Goal: Transaction & Acquisition: Purchase product/service

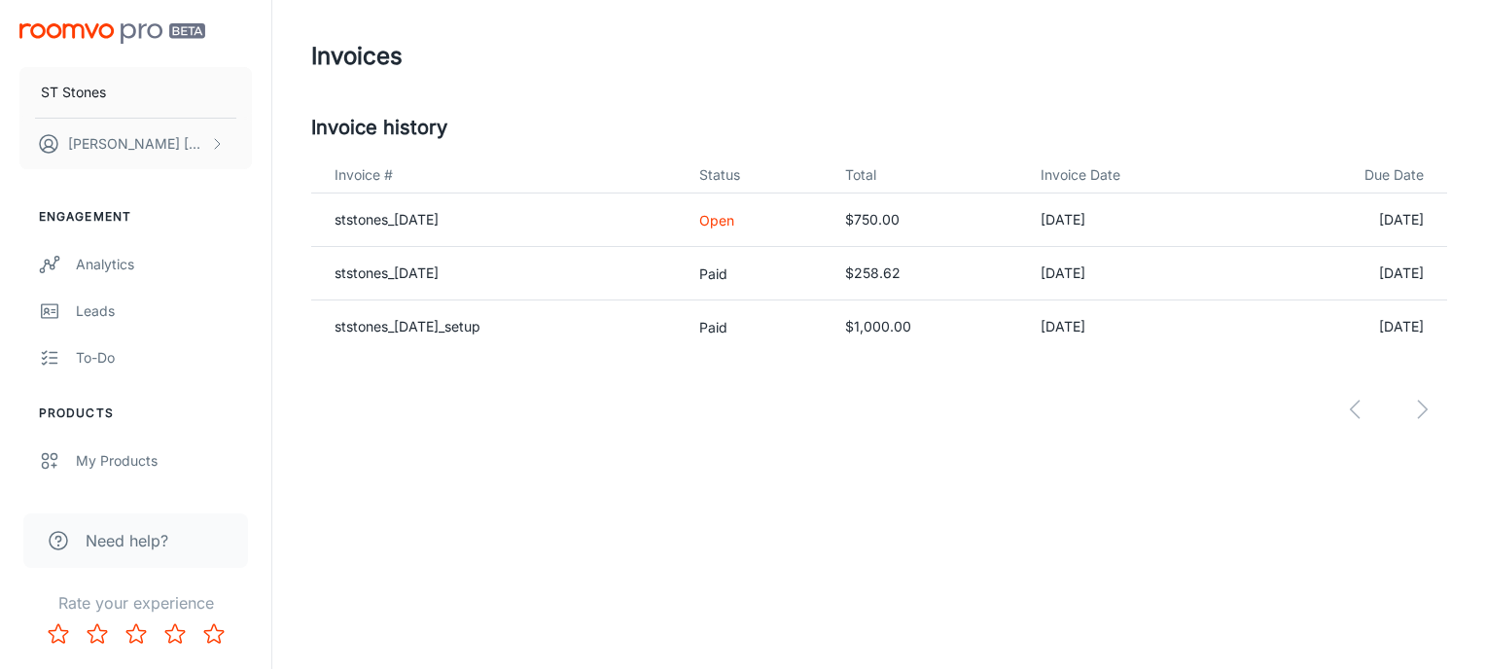
click at [736, 213] on p "Open" at bounding box center [756, 220] width 114 height 20
click at [439, 213] on link "ststones_[DATE]" at bounding box center [387, 219] width 104 height 17
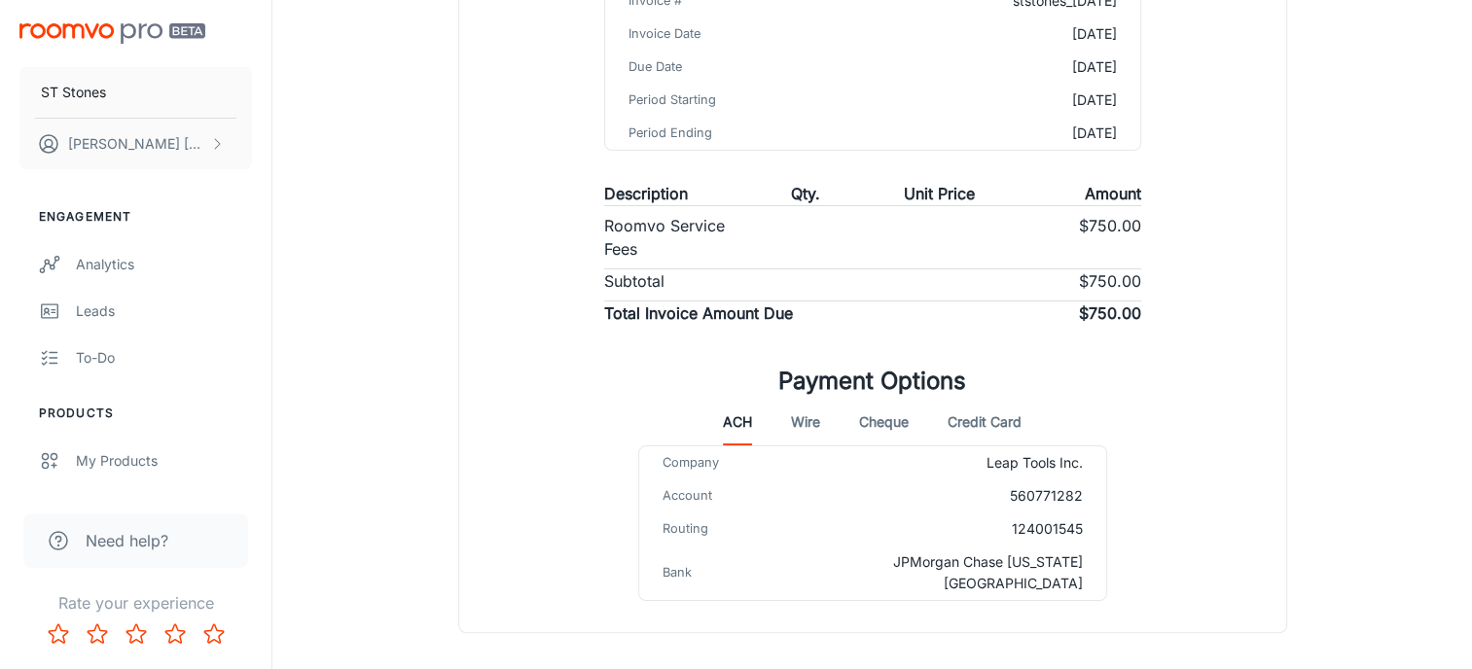
scroll to position [357, 0]
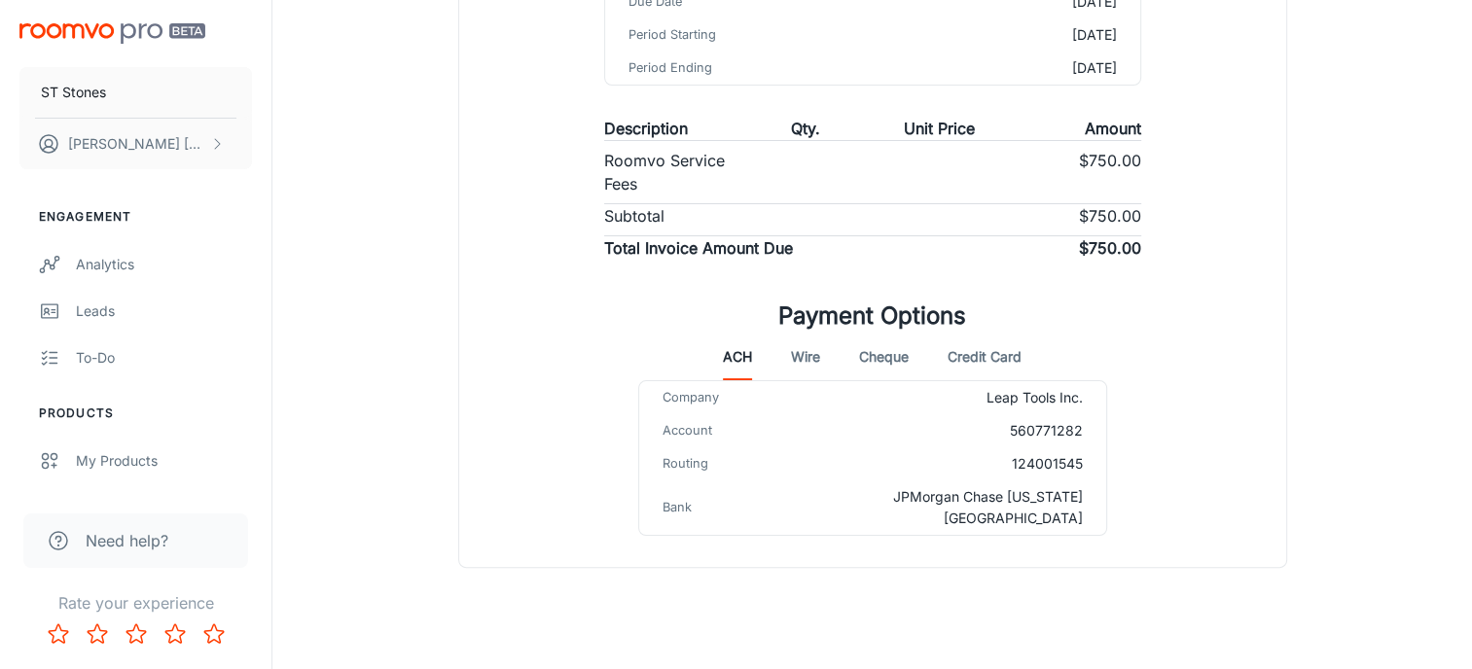
click at [1001, 359] on button "Credit Card" at bounding box center [984, 357] width 74 height 47
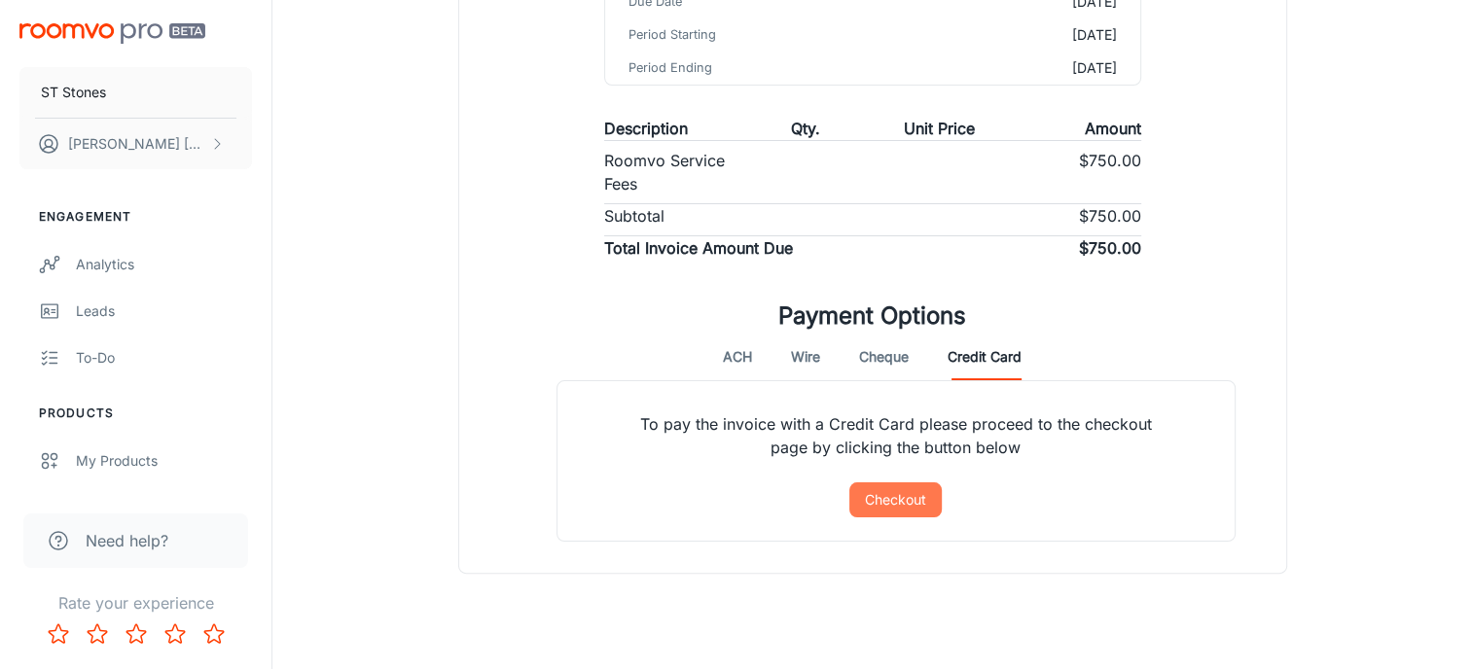
click at [902, 497] on button "Checkout" at bounding box center [895, 499] width 92 height 35
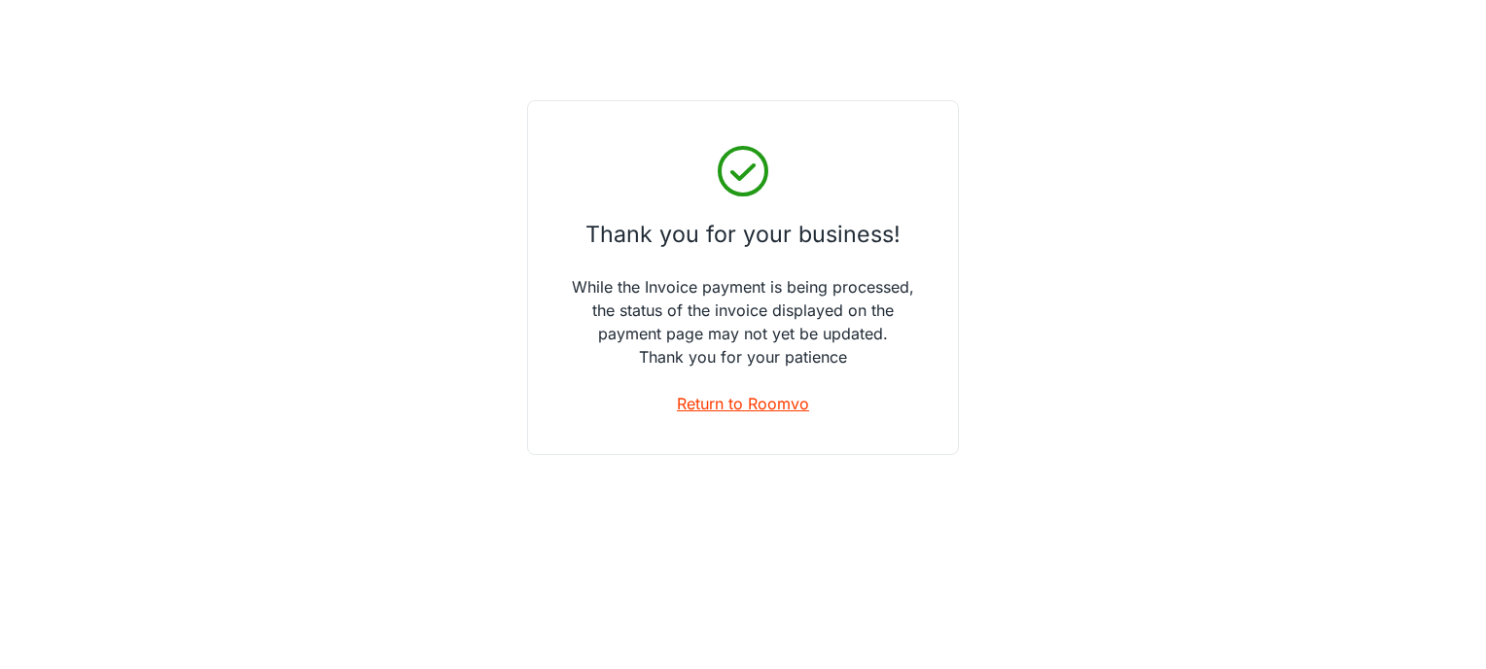
click at [699, 401] on link "Return to Roomvo" at bounding box center [743, 403] width 132 height 23
